Goal: Information Seeking & Learning: Compare options

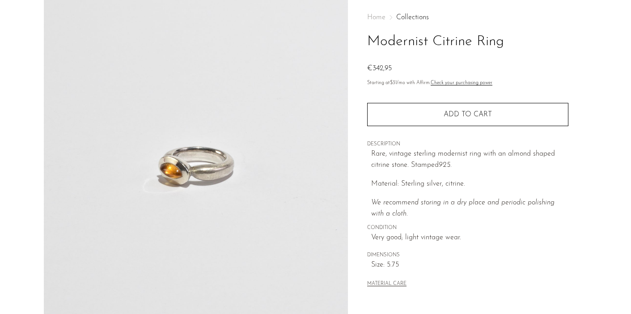
scroll to position [74, 0]
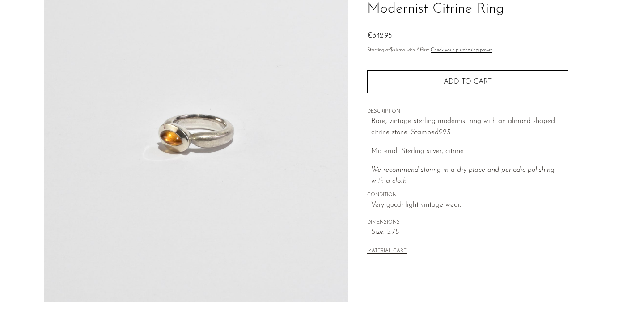
click at [213, 168] on img at bounding box center [196, 134] width 305 height 335
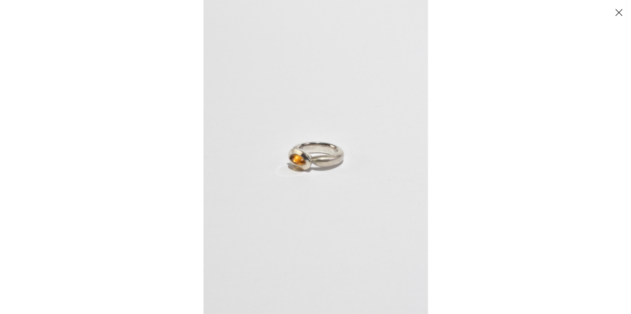
click at [615, 9] on button "Close" at bounding box center [619, 12] width 16 height 16
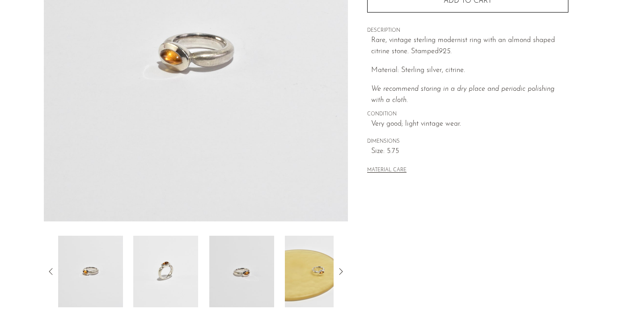
scroll to position [268, 0]
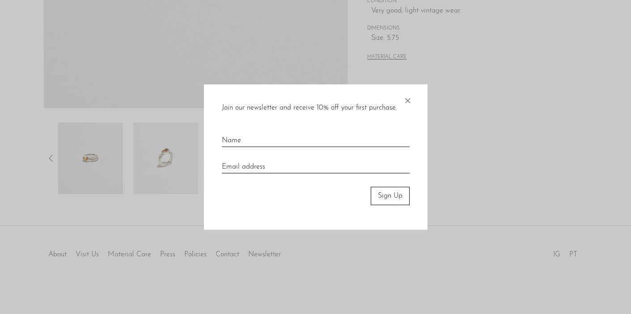
click at [413, 97] on div "Join our newsletter and receive 10% off your first purchase. × Sign Up" at bounding box center [316, 157] width 224 height 145
click at [406, 99] on span "×" at bounding box center [407, 99] width 9 height 29
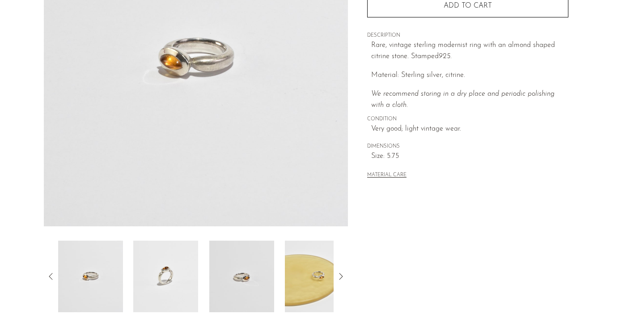
scroll to position [0, 0]
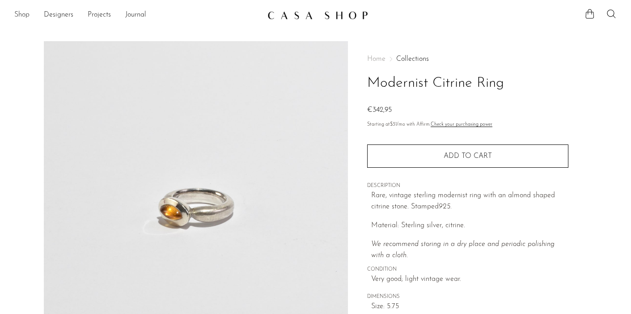
click at [28, 12] on link "Shop" at bounding box center [21, 15] width 15 height 12
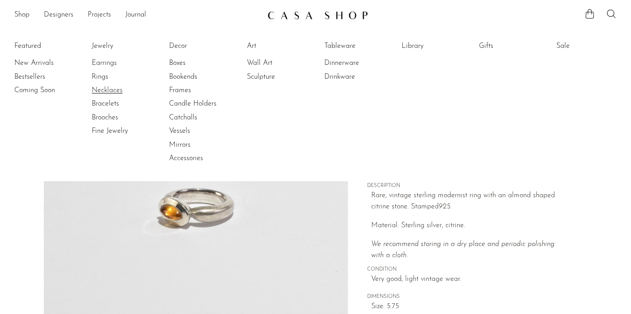
click at [101, 85] on link "Necklaces" at bounding box center [125, 90] width 67 height 10
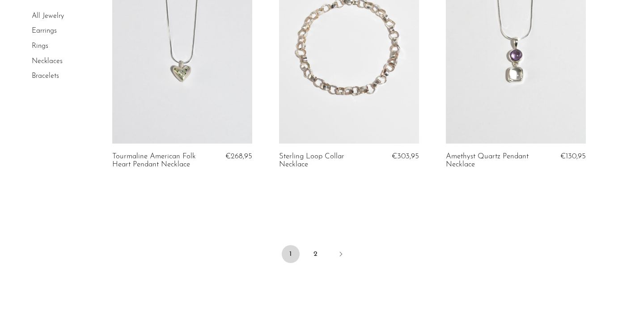
scroll to position [2887, 0]
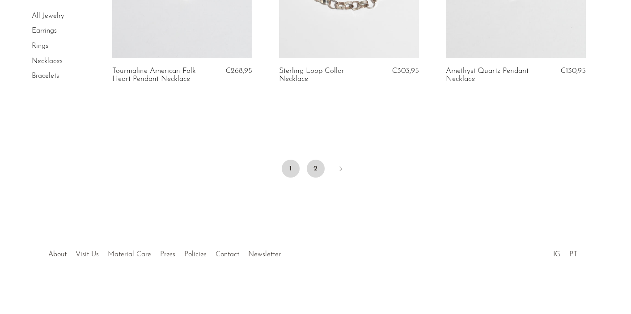
click at [314, 165] on link "2" at bounding box center [316, 169] width 18 height 18
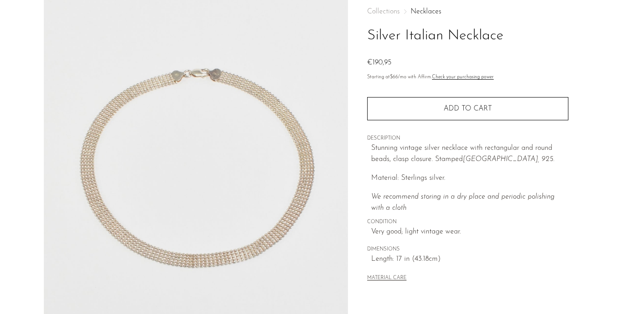
scroll to position [67, 0]
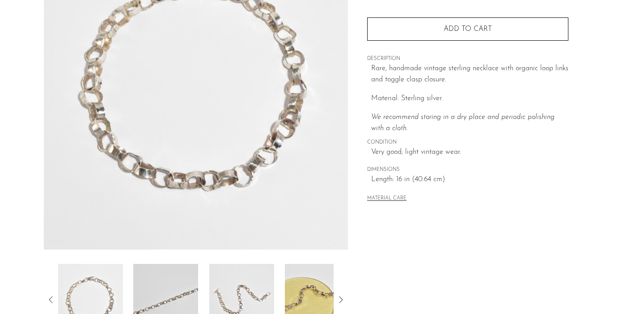
scroll to position [118, 0]
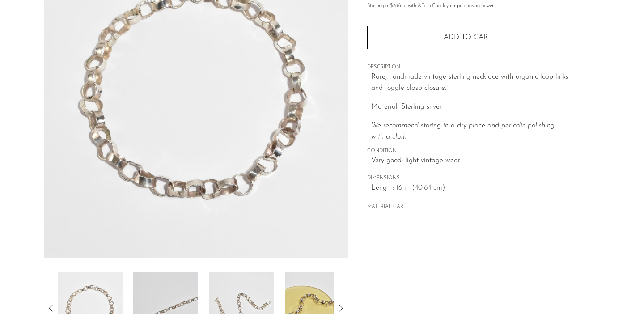
click at [233, 153] on img at bounding box center [196, 90] width 305 height 335
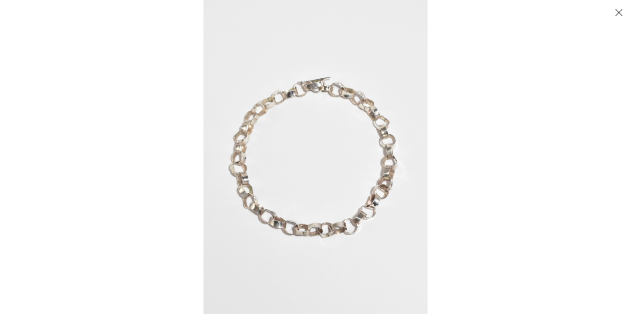
click at [621, 12] on button "Close" at bounding box center [619, 12] width 16 height 16
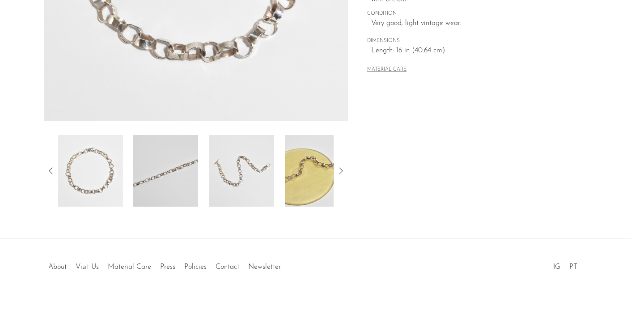
scroll to position [257, 0]
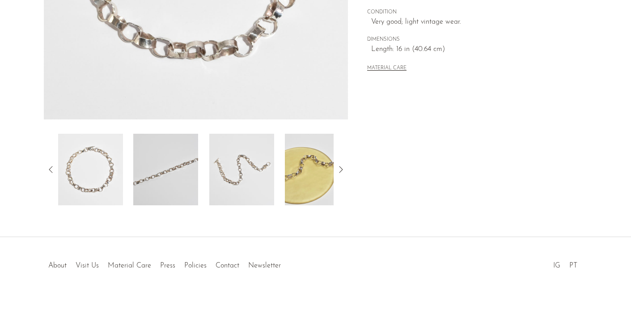
click at [323, 207] on div "Sterling Loop Collar Necklace €303,95" at bounding box center [315, 10] width 631 height 453
click at [317, 180] on img at bounding box center [317, 170] width 65 height 72
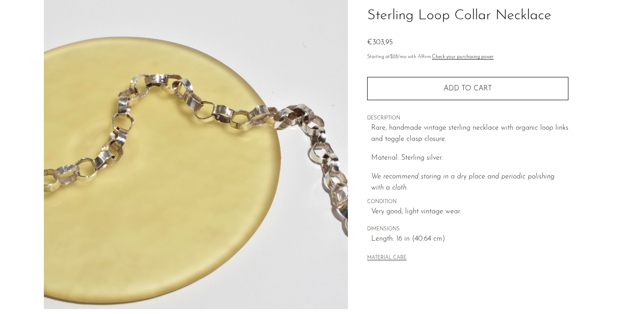
scroll to position [163, 0]
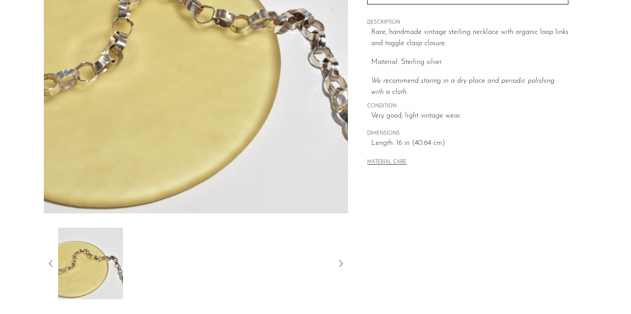
click at [341, 258] on icon at bounding box center [340, 263] width 11 height 11
click at [51, 262] on icon at bounding box center [51, 263] width 11 height 11
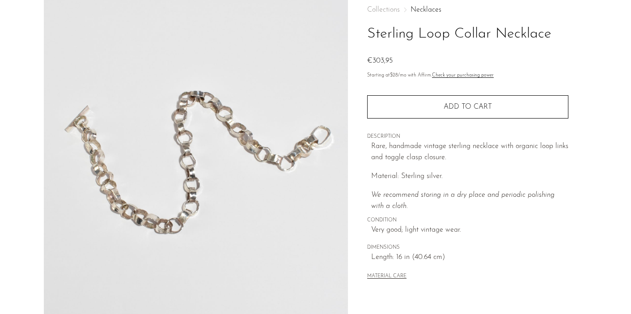
scroll to position [0, 0]
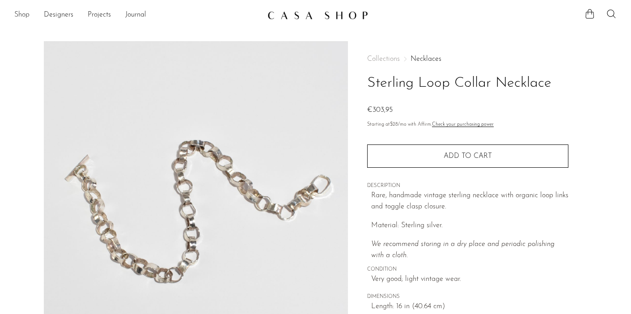
click at [23, 13] on link "Shop" at bounding box center [21, 15] width 15 height 12
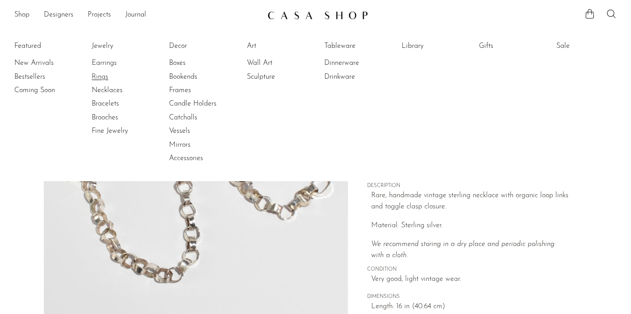
click at [101, 76] on link "Rings" at bounding box center [125, 77] width 67 height 10
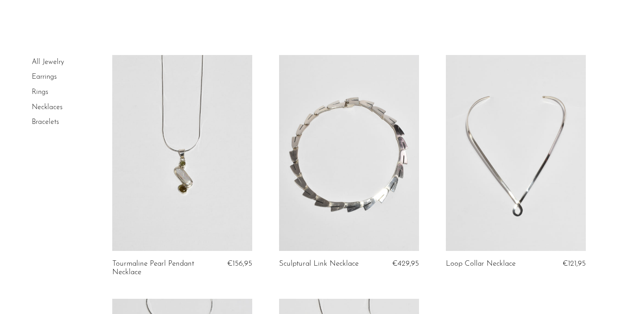
scroll to position [7, 0]
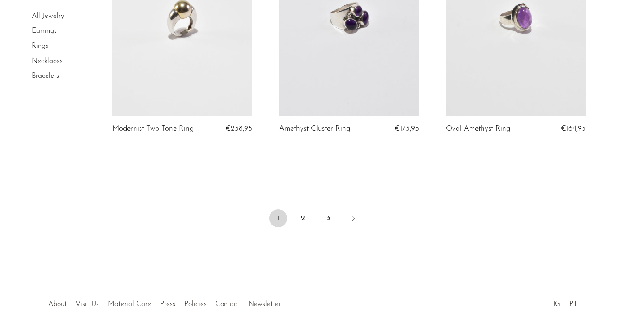
scroll to position [2773, 0]
click at [302, 225] on link "2" at bounding box center [303, 216] width 18 height 18
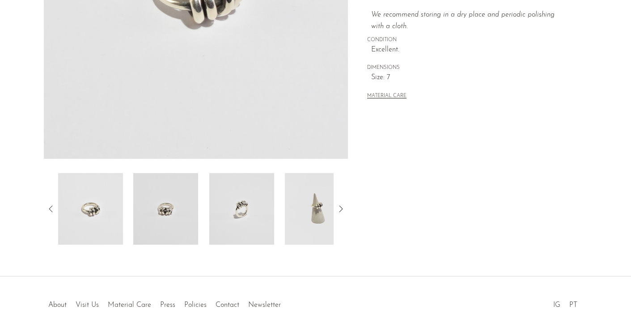
scroll to position [268, 0]
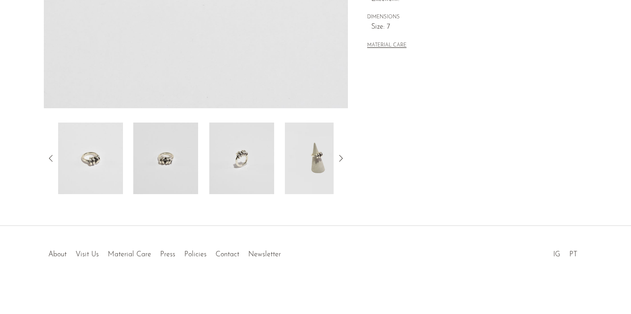
click at [242, 149] on img at bounding box center [241, 159] width 65 height 72
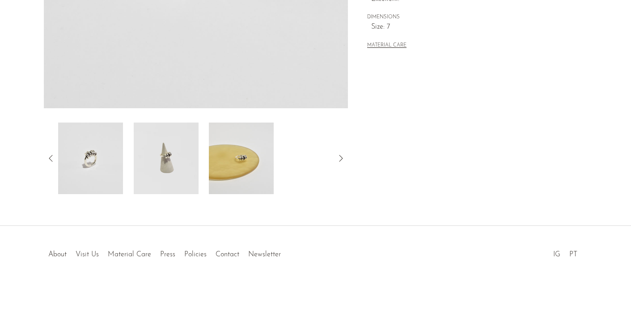
click at [178, 162] on img at bounding box center [165, 159] width 65 height 72
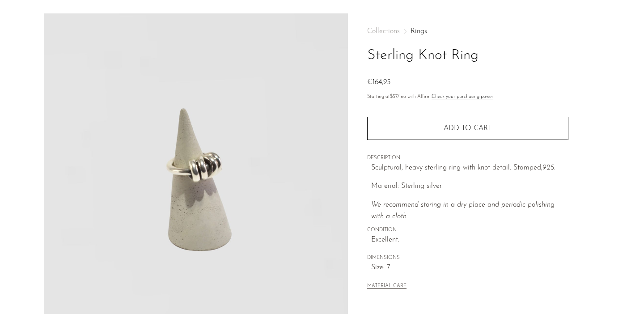
scroll to position [0, 0]
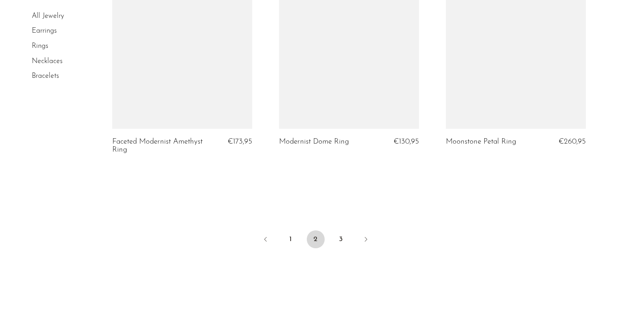
scroll to position [2768, 0]
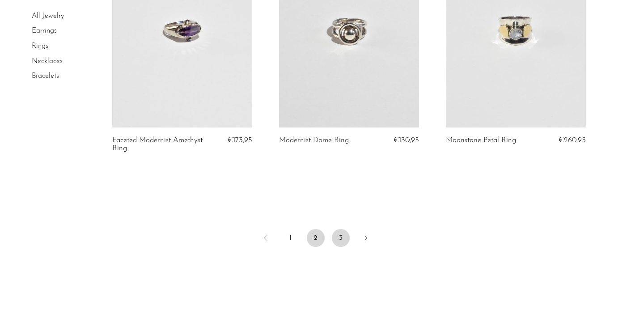
click at [343, 229] on link "3" at bounding box center [341, 238] width 18 height 18
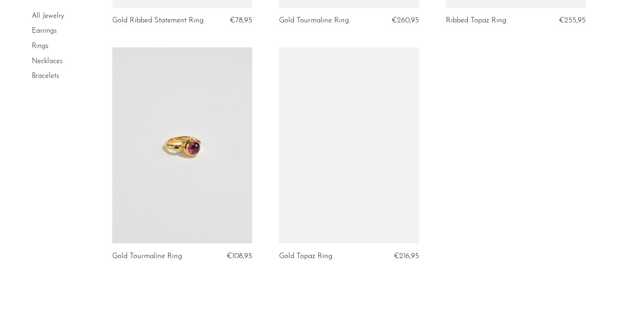
scroll to position [2425, 0]
